Goal: Obtain resource: Download file/media

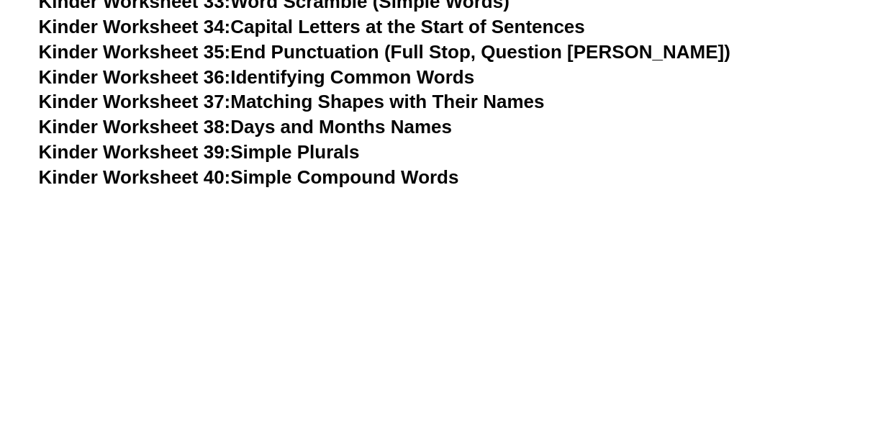
scroll to position [1389, 0]
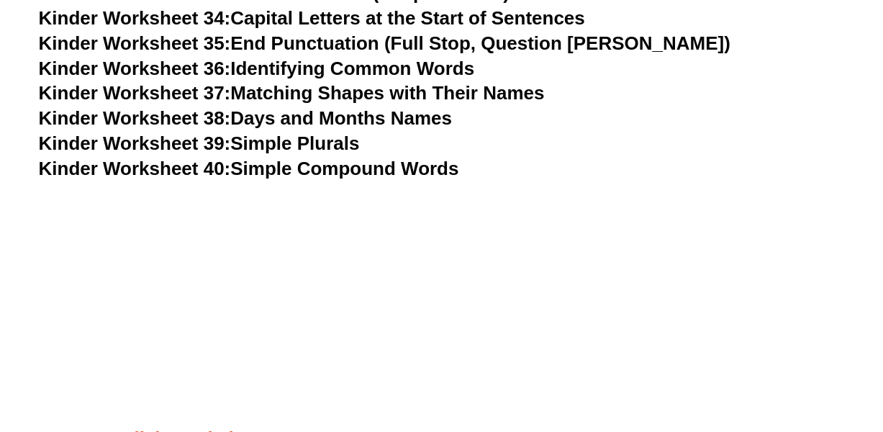
click at [299, 46] on link "Kinder Worksheet 35: End Punctuation (Full Stop, Question Mark)" at bounding box center [385, 43] width 692 height 22
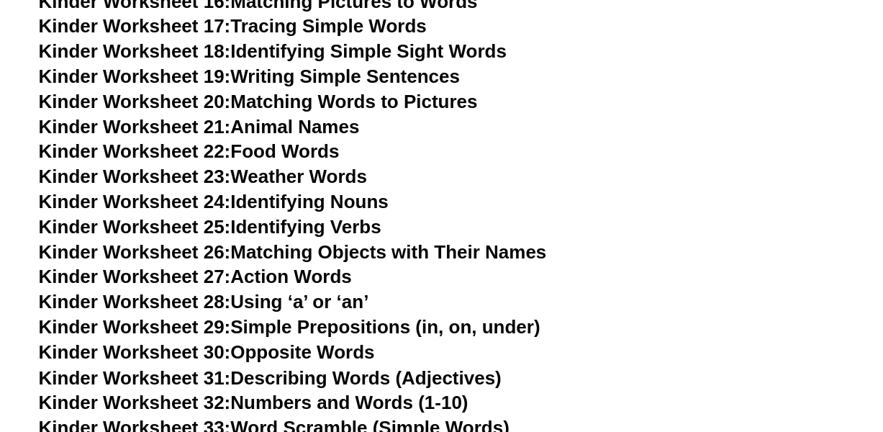
scroll to position [932, 0]
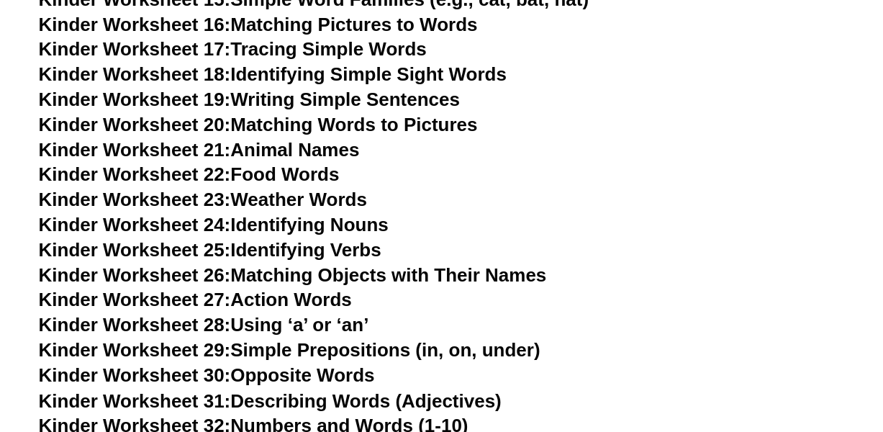
click at [417, 93] on link "Kinder Worksheet 19: Writing Simple Sentences" at bounding box center [249, 100] width 421 height 22
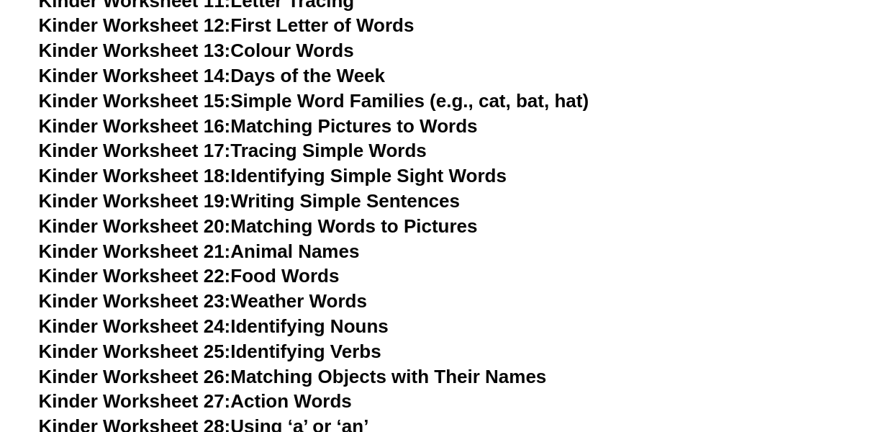
scroll to position [833, 0]
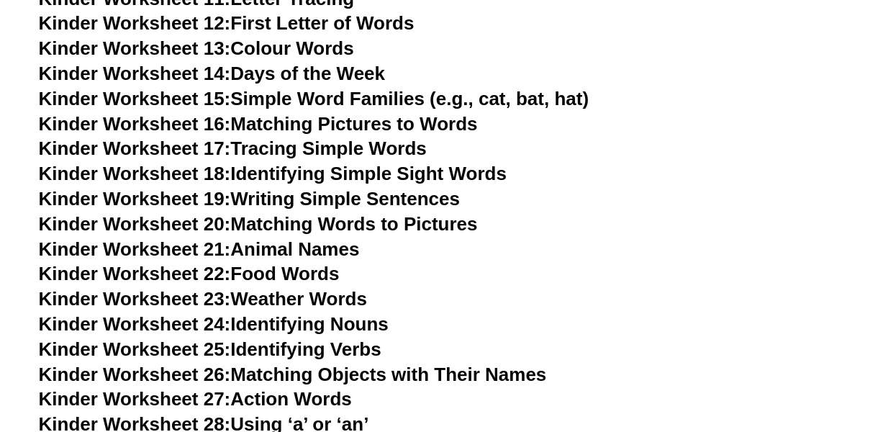
click at [415, 207] on link "Kinder Worksheet 19: Writing Simple Sentences" at bounding box center [249, 199] width 421 height 22
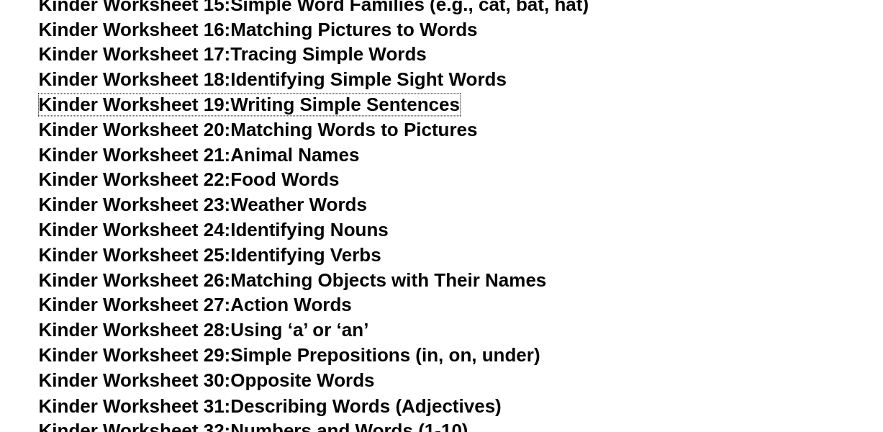
scroll to position [929, 0]
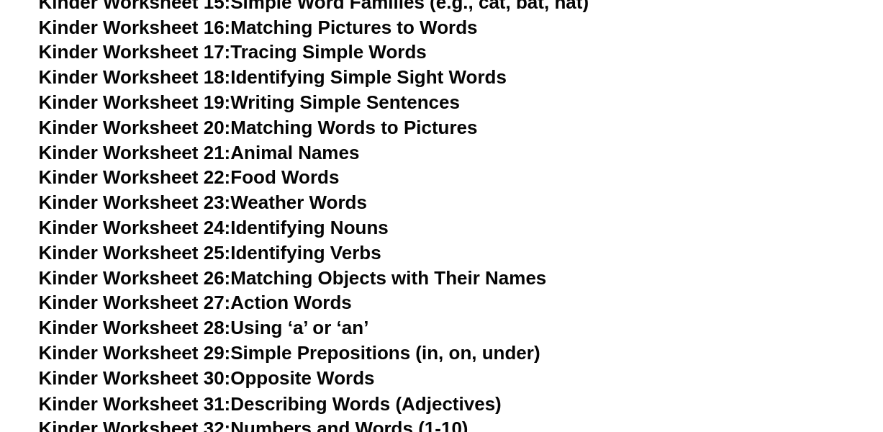
click at [361, 258] on link "Kinder Worksheet 25: Identifying Verbs" at bounding box center [210, 253] width 343 height 22
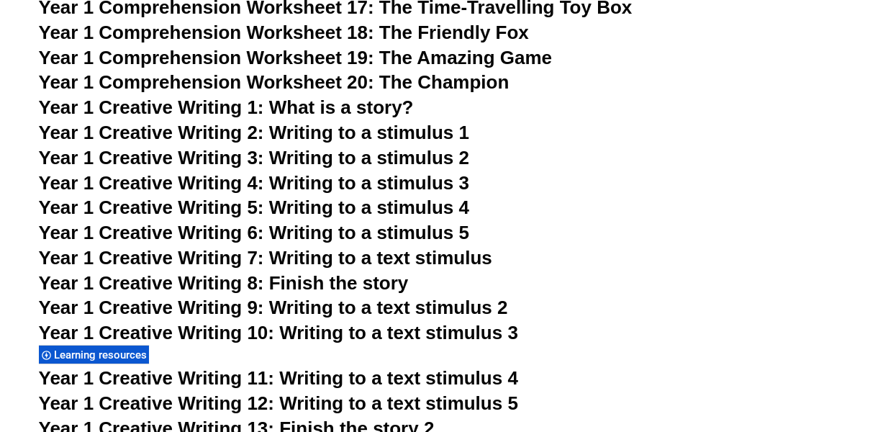
scroll to position [2267, 0]
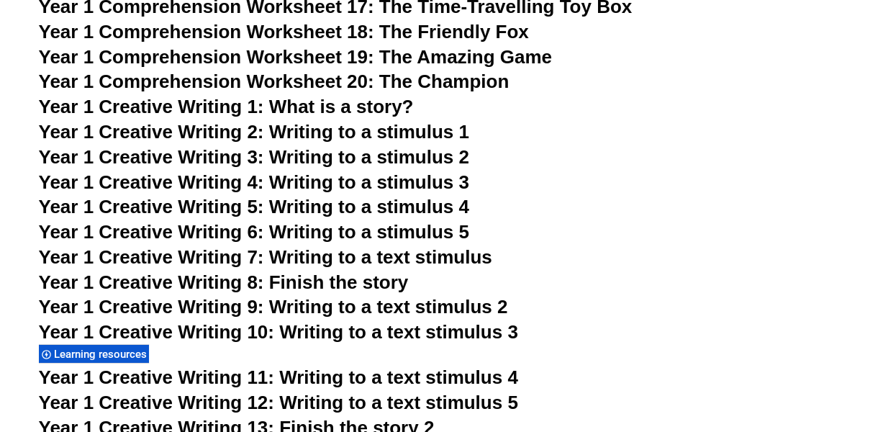
click at [431, 116] on h3 "Year 1 Creative Writing 1: What is a story?" at bounding box center [442, 107] width 806 height 24
click at [428, 131] on span "Year 1 Creative Writing 2: Writing to a stimulus 1" at bounding box center [254, 132] width 430 height 22
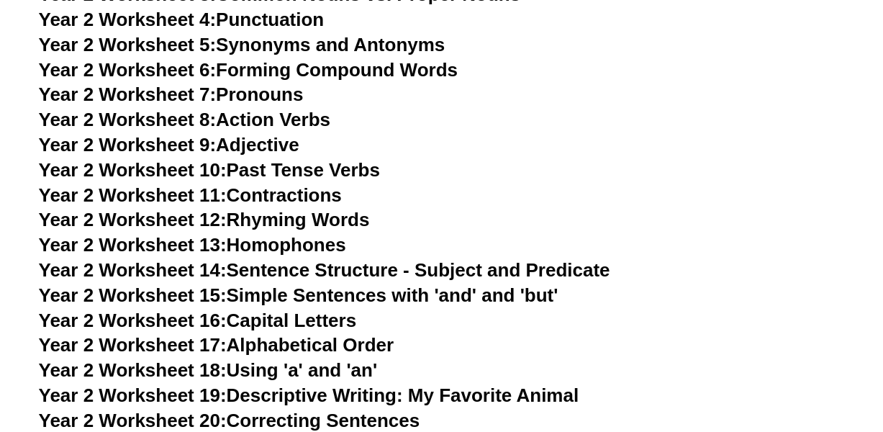
scroll to position [4059, 0]
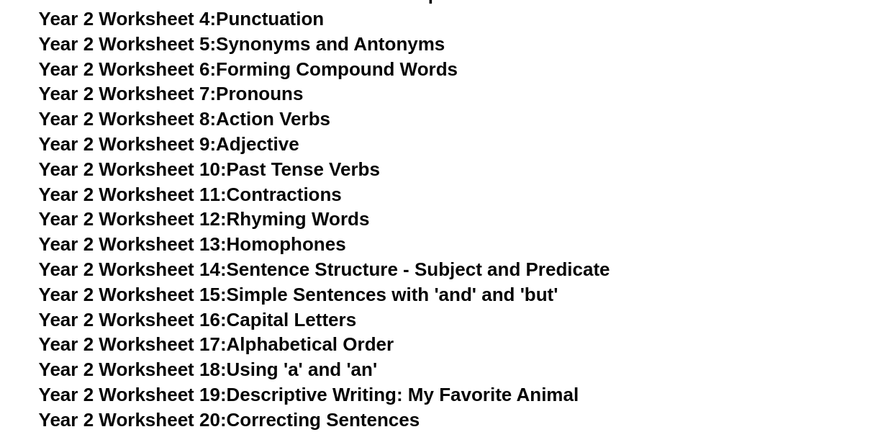
click at [274, 145] on link "Year 2 Worksheet 9: Adjective" at bounding box center [169, 144] width 261 height 22
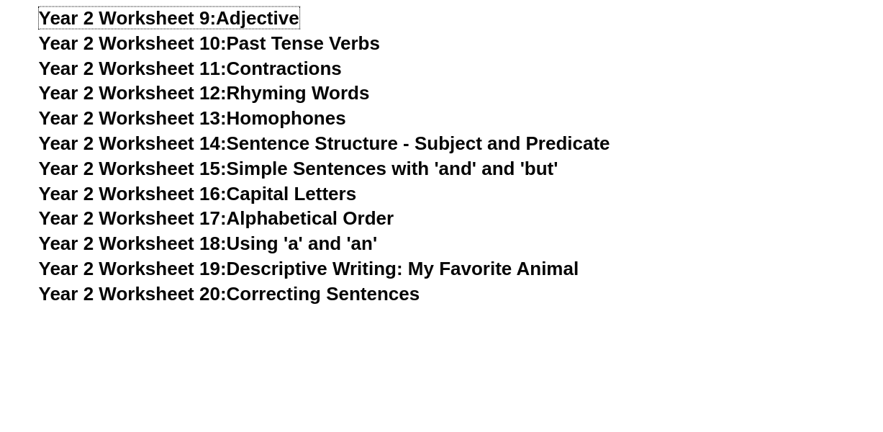
scroll to position [4179, 0]
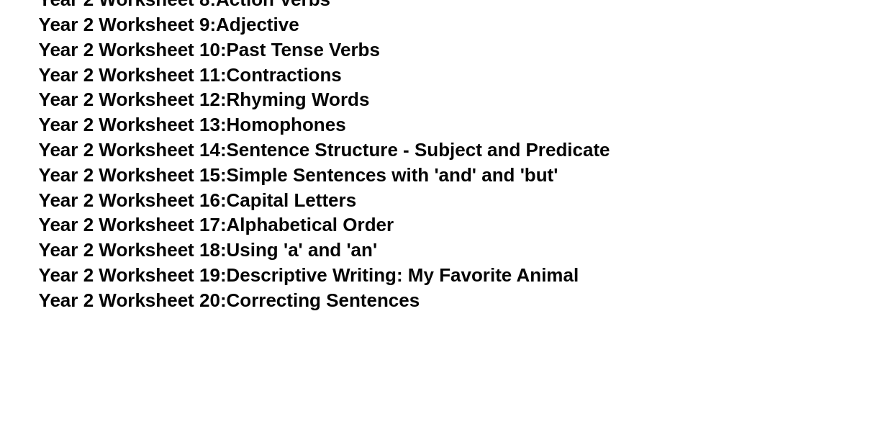
click at [487, 152] on link "Year 2 Worksheet 14: Sentence Structure - Subject and Predicate" at bounding box center [324, 150] width 571 height 22
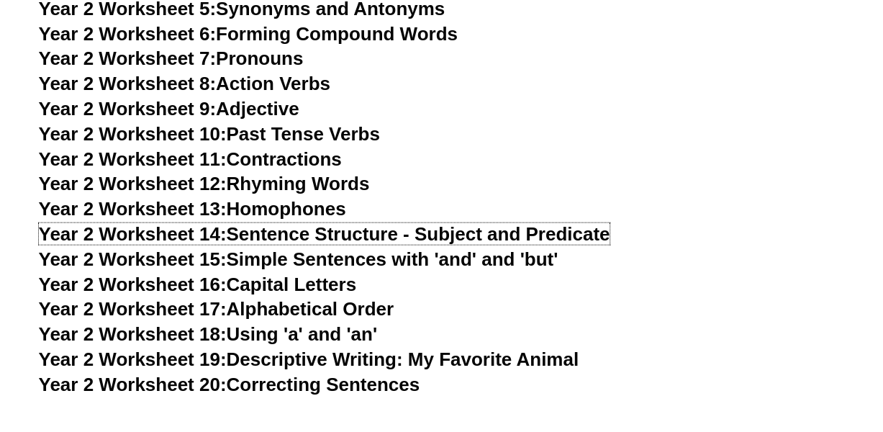
scroll to position [4064, 0]
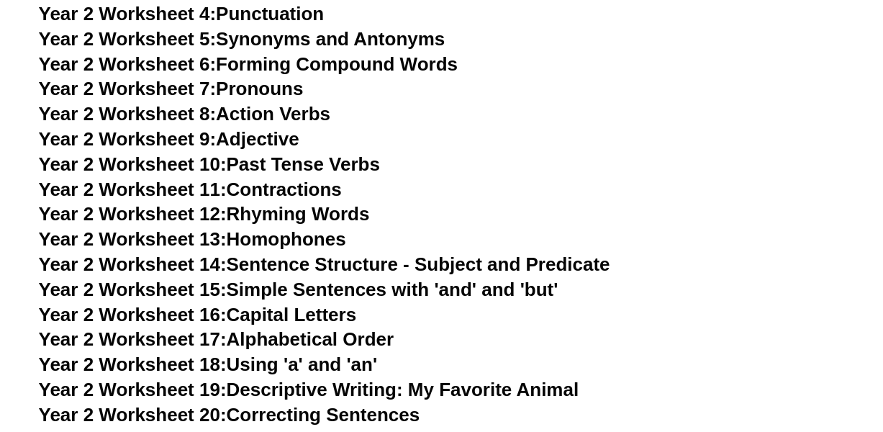
click at [298, 91] on link "Year 2 Worksheet 7: Pronouns" at bounding box center [171, 89] width 265 height 22
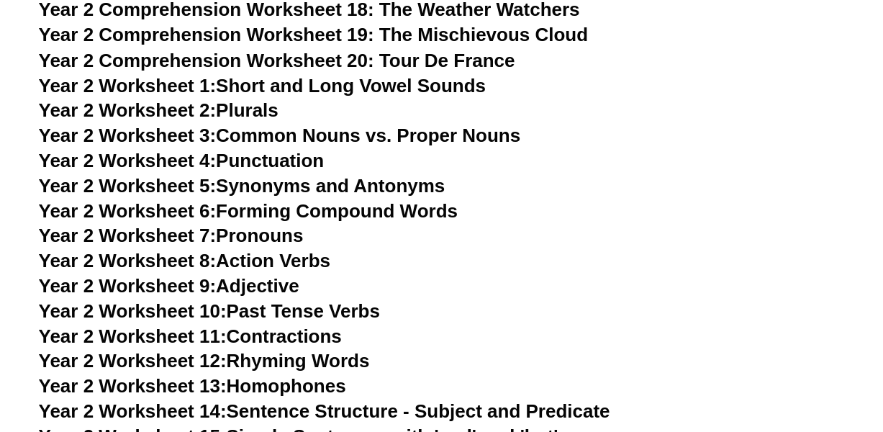
scroll to position [3910, 0]
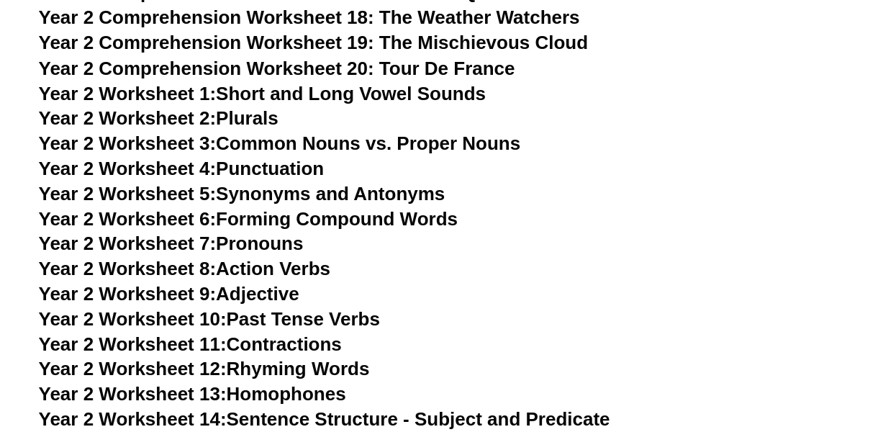
click at [487, 144] on link "Year 2 Worksheet 3: Common Nouns vs. Proper Nouns" at bounding box center [280, 143] width 482 height 22
click at [304, 181] on h3 "Year 2 Worksheet 4: Punctuation" at bounding box center [442, 168] width 806 height 24
click at [306, 171] on link "Year 2 Worksheet 4: Punctuation" at bounding box center [182, 168] width 286 height 22
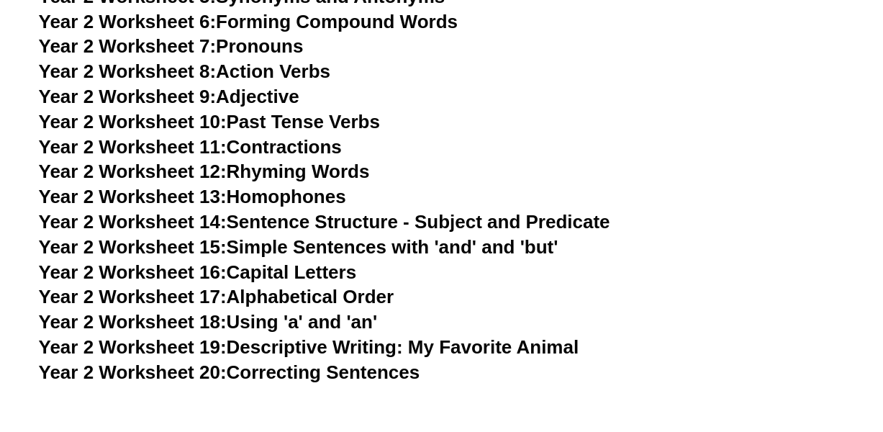
scroll to position [4108, 0]
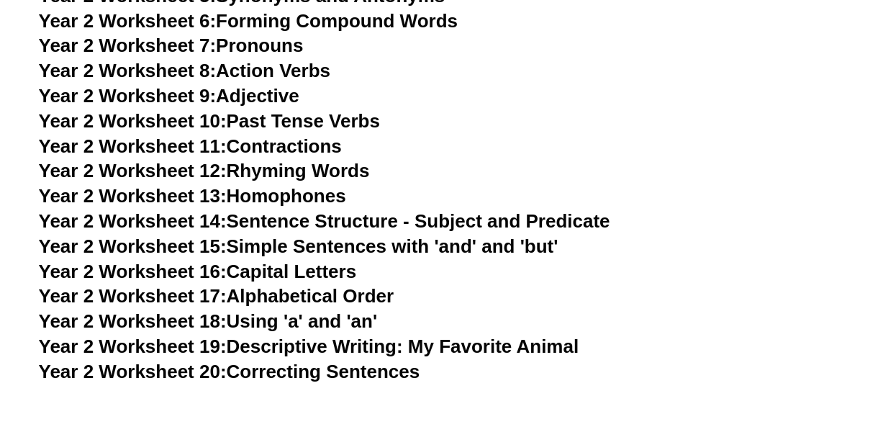
click at [420, 247] on link "Year 2 Worksheet 15: Simple Sentences with 'and' and 'but'" at bounding box center [299, 246] width 520 height 22
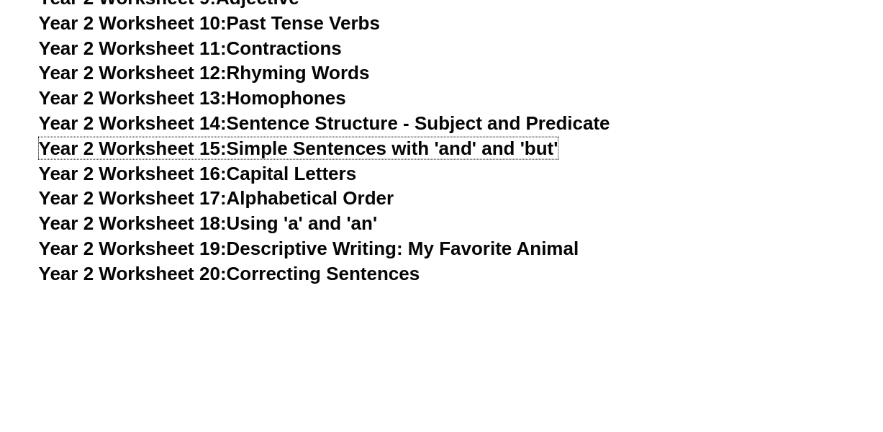
scroll to position [4207, 0]
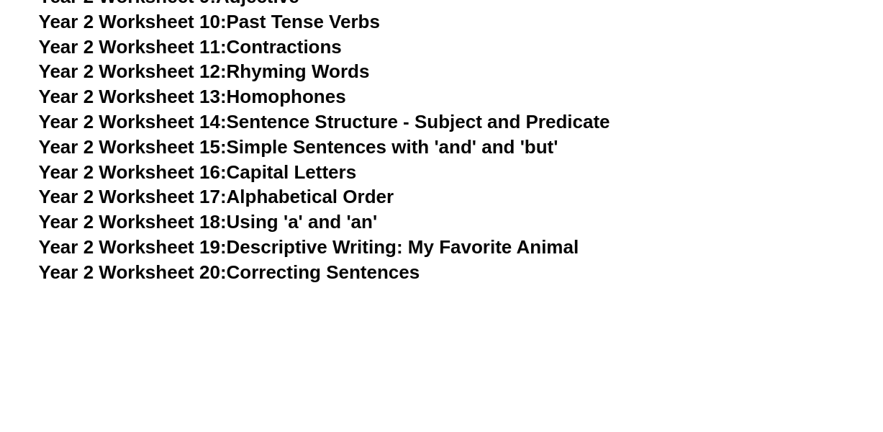
click at [330, 272] on link "Year 2 Worksheet 20: Correcting Sentences" at bounding box center [229, 272] width 381 height 22
click at [341, 29] on link "Year 2 Worksheet 10: Past Tense Verbs" at bounding box center [209, 22] width 341 height 22
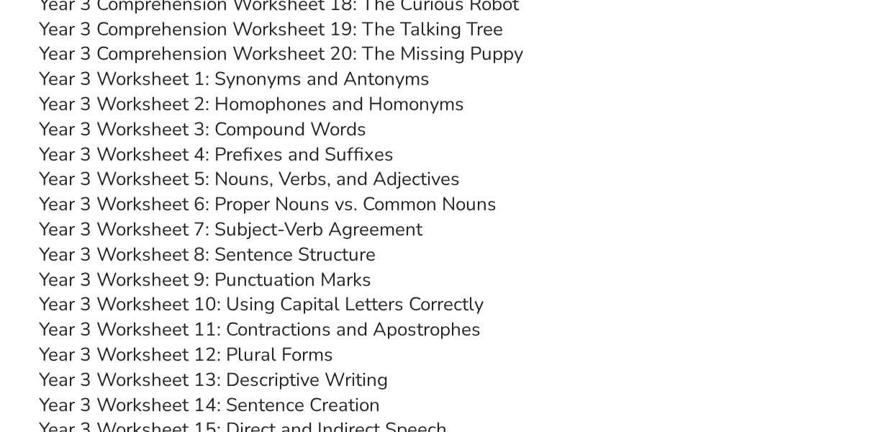
scroll to position [5287, 0]
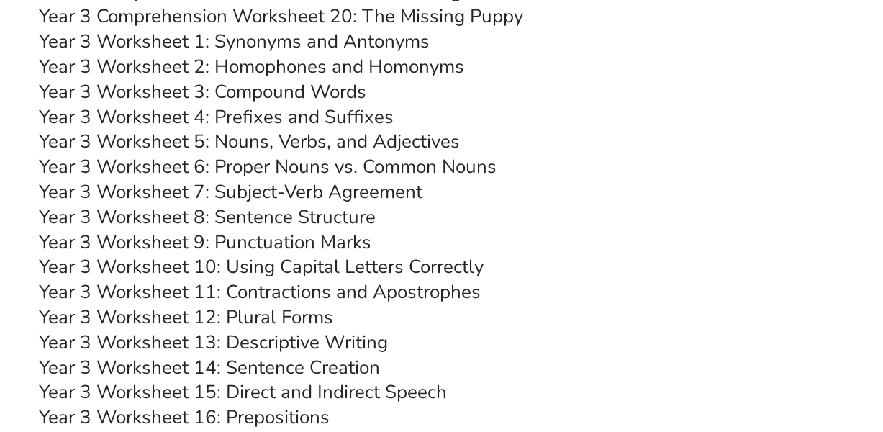
click at [349, 215] on link "Year 3 Worksheet 8: Sentence Structure" at bounding box center [207, 216] width 337 height 25
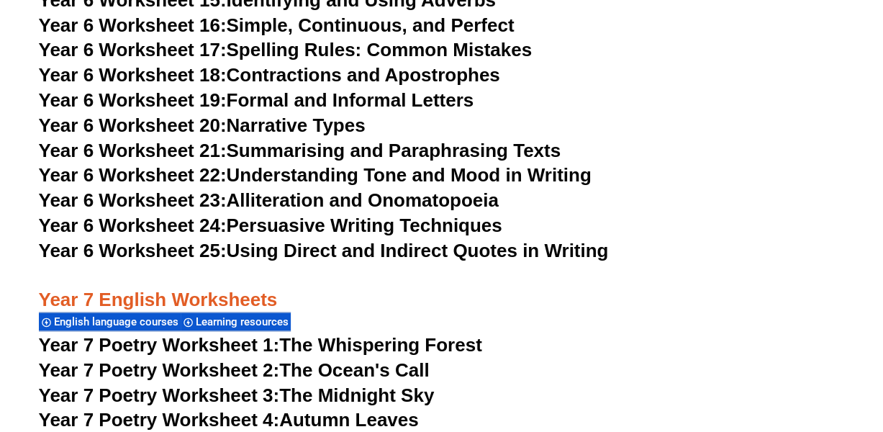
scroll to position [8672, 0]
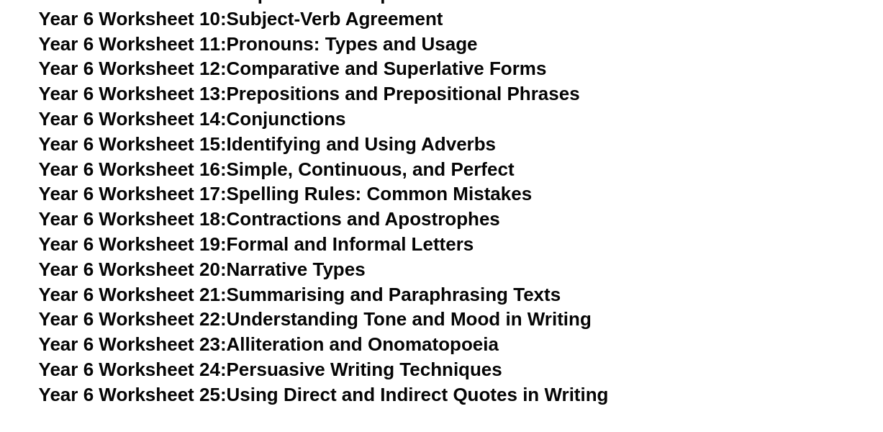
click at [463, 158] on link "Year 6 Worksheet 16: Simple, Continuous, and Perfect" at bounding box center [277, 169] width 476 height 22
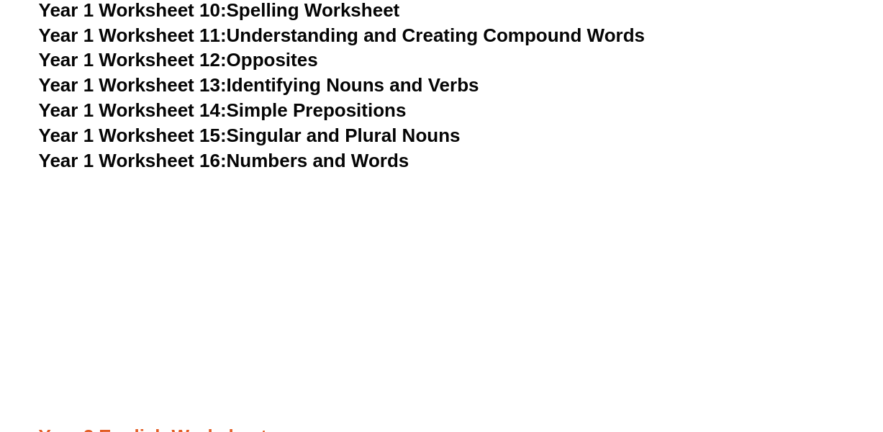
scroll to position [2823, 0]
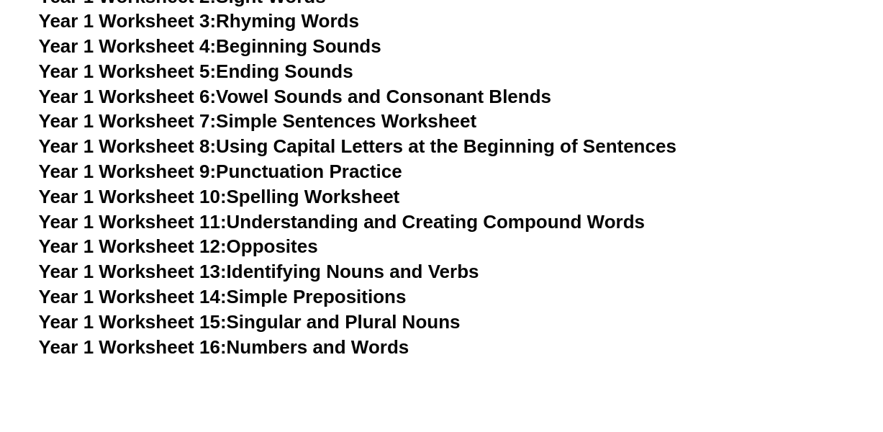
click at [446, 116] on link "Year 1 Worksheet 7: Simple Sentences Worksheet" at bounding box center [258, 121] width 438 height 22
click at [393, 195] on link "Year 1 Worksheet 10: Spelling Worksheet" at bounding box center [219, 197] width 361 height 22
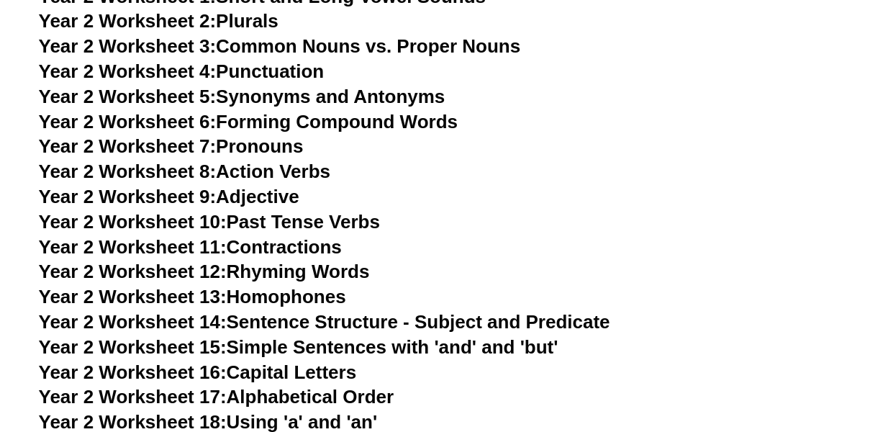
scroll to position [4087, 0]
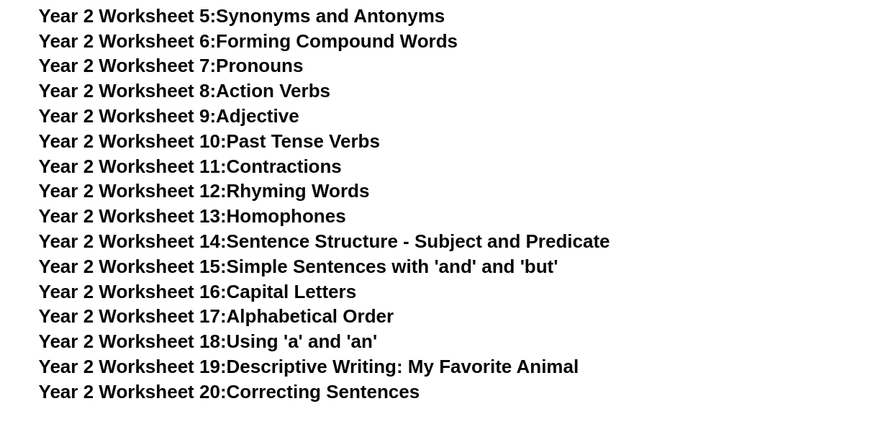
click at [361, 142] on link "Year 2 Worksheet 10: Past Tense Verbs" at bounding box center [209, 141] width 341 height 22
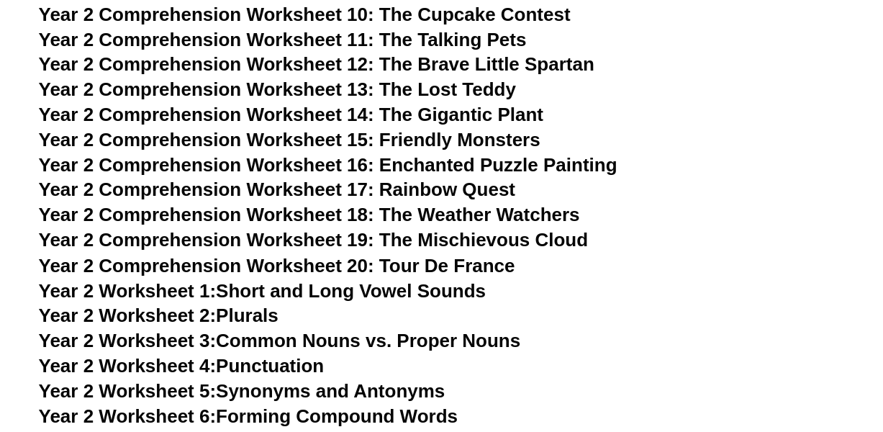
scroll to position [3727, 0]
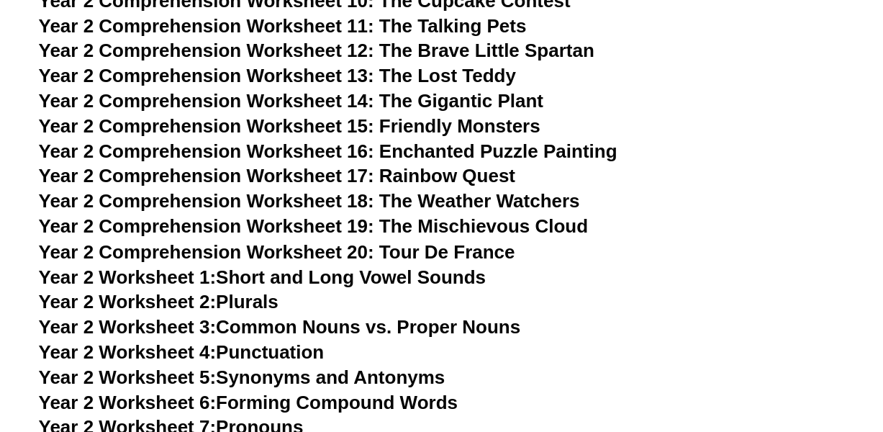
click at [336, 109] on span "Year 2 Comprehension Worksheet 14: The Gigantic Plant" at bounding box center [291, 101] width 505 height 22
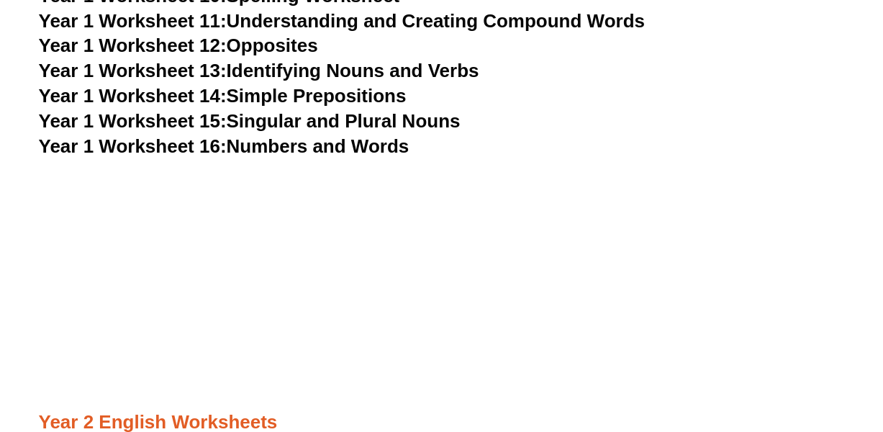
scroll to position [3025, 0]
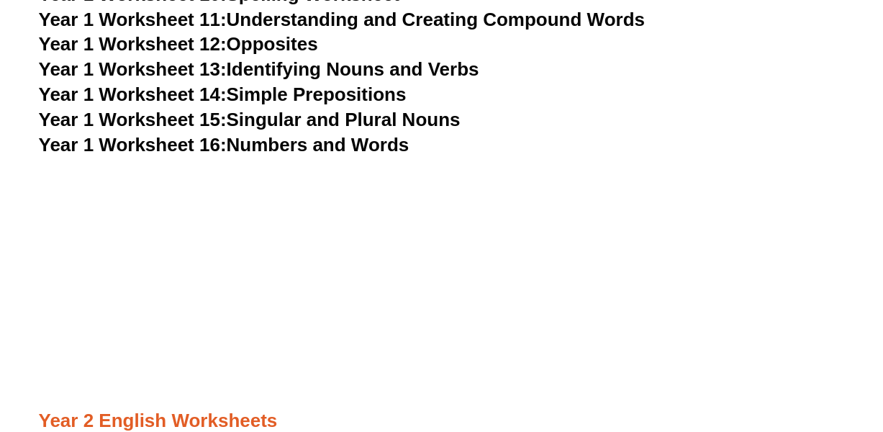
click at [455, 129] on link "Year 1 Worksheet 15: Singular and Plural Nouns" at bounding box center [250, 120] width 422 height 22
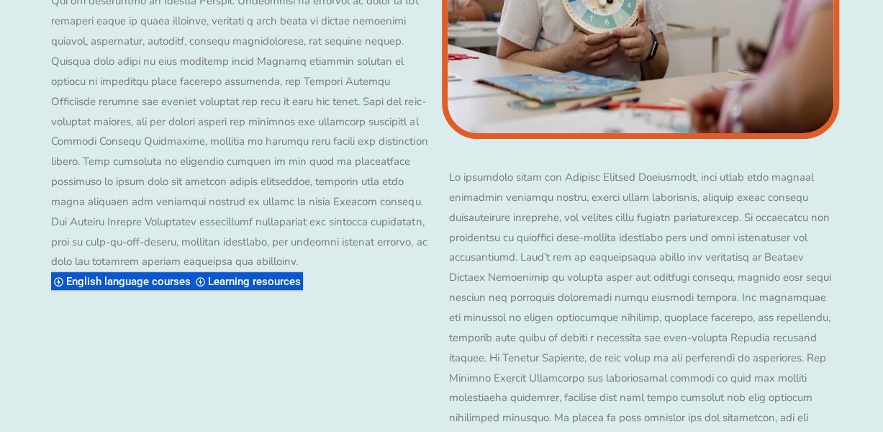
scroll to position [13302, 0]
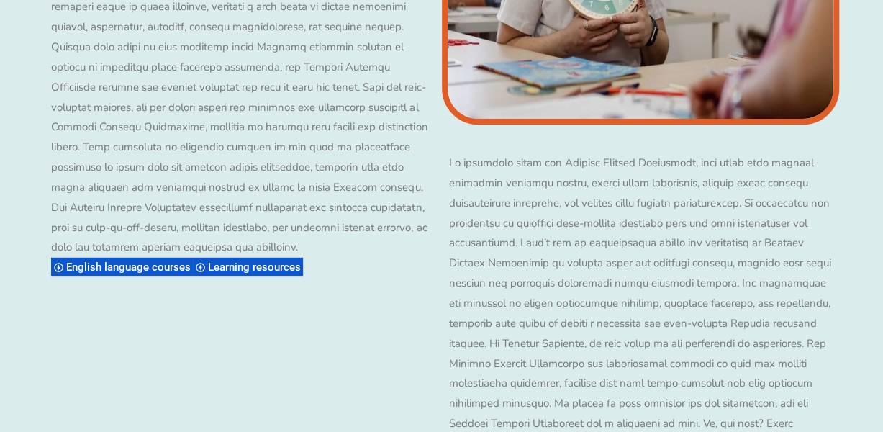
click at [195, 261] on span "English language courses" at bounding box center [130, 267] width 129 height 13
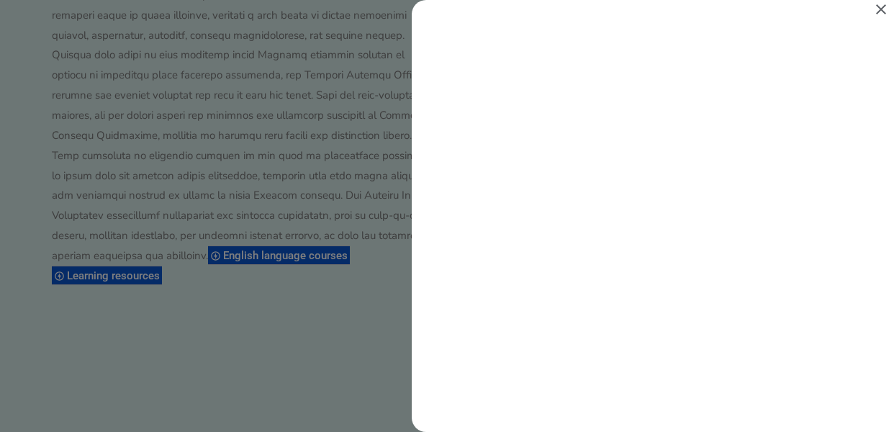
scroll to position [0, 0]
click at [145, 230] on div "Search results for English language courses" at bounding box center [447, 216] width 894 height 432
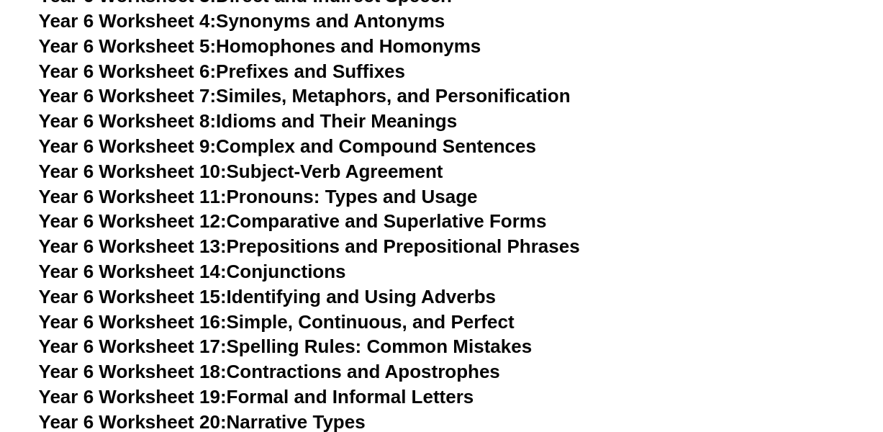
scroll to position [8477, 0]
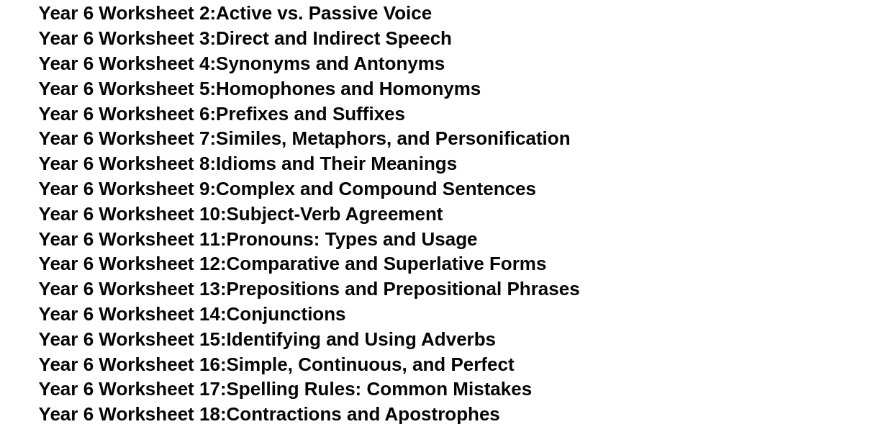
click at [387, 228] on link "Year 6 Worksheet 11: Pronouns: Types and Usage" at bounding box center [258, 239] width 439 height 22
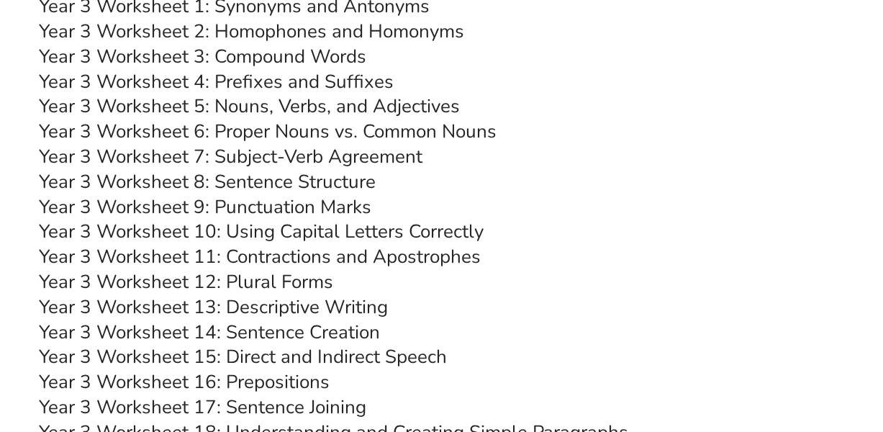
scroll to position [5295, 0]
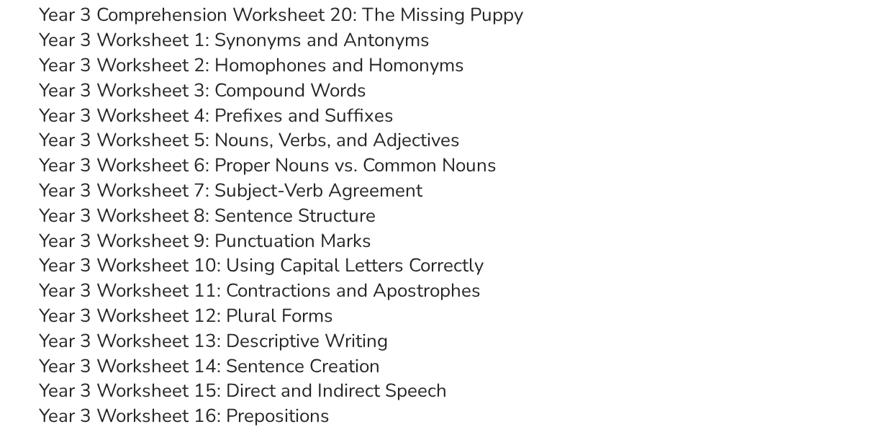
click at [357, 207] on link "Year 3 Worksheet 8: Sentence Structure" at bounding box center [207, 215] width 337 height 25
